Goal: Go to known website: Access a specific website the user already knows

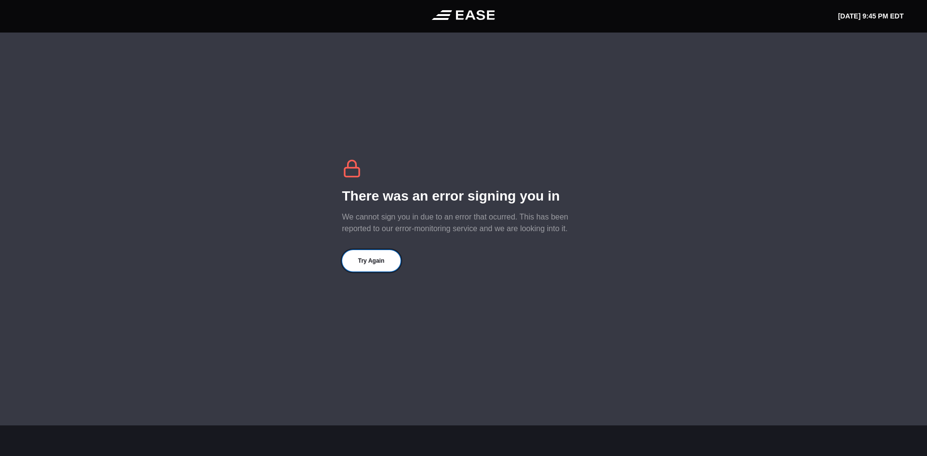
click at [374, 258] on button "Try Again" at bounding box center [371, 260] width 58 height 21
